Goal: Task Accomplishment & Management: Manage account settings

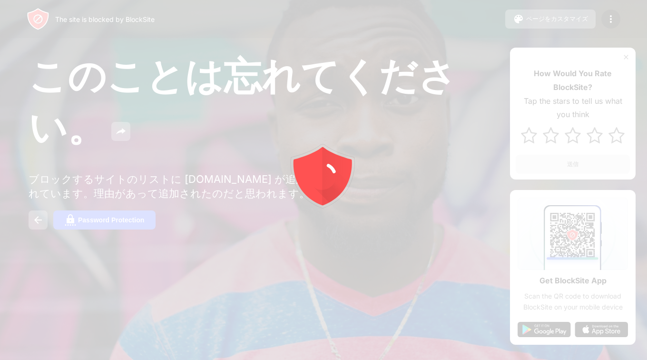
click at [49, 355] on div at bounding box center [323, 180] width 647 height 360
